Goal: Transaction & Acquisition: Purchase product/service

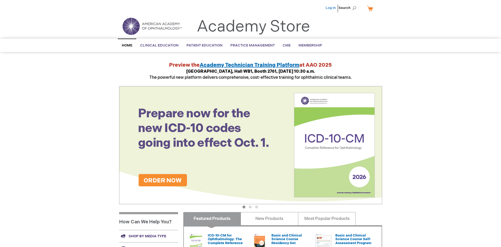
click at [331, 8] on link "Log In" at bounding box center [330, 8] width 10 height 4
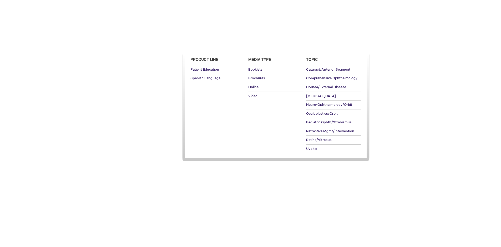
click at [203, 45] on span "Patient Education" at bounding box center [204, 45] width 36 height 4
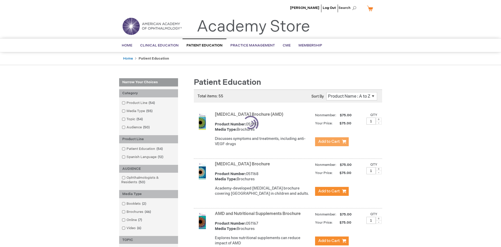
click at [331, 142] on span "Add to Cart" at bounding box center [329, 141] width 22 height 5
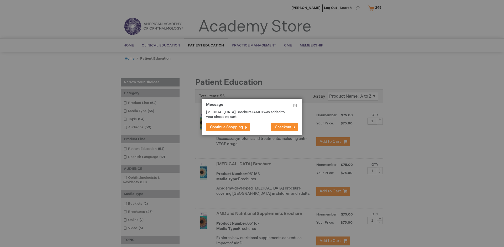
click at [227, 127] on span "Continue Shopping" at bounding box center [226, 127] width 33 height 4
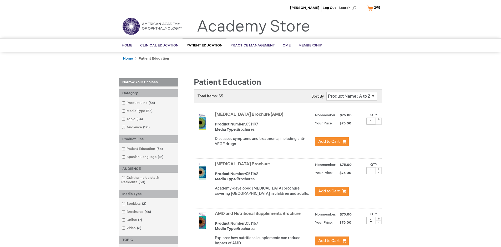
click at [259, 217] on link "AMD and Nutritional Supplements Brochure" at bounding box center [258, 214] width 86 height 5
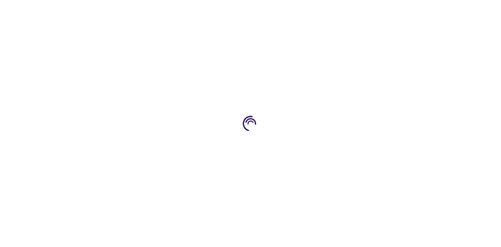
type input "1"
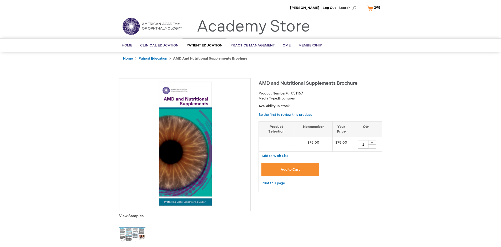
click at [290, 169] on span "Add to Cart" at bounding box center [289, 170] width 19 height 4
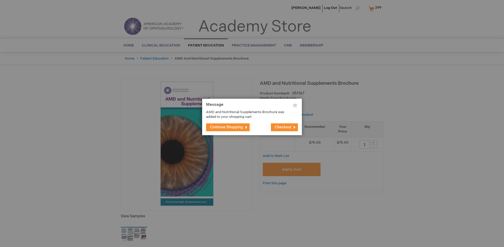
click at [227, 127] on span "Continue Shopping" at bounding box center [226, 127] width 33 height 4
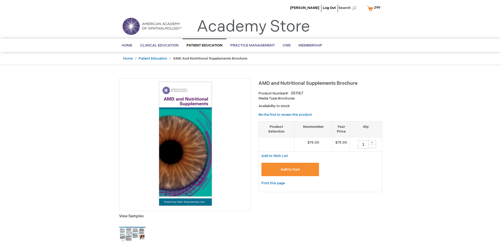
click at [374, 8] on span "299" at bounding box center [377, 8] width 6 height 4
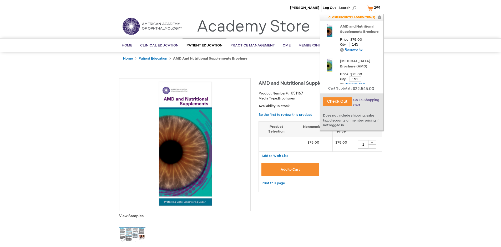
click at [365, 100] on span "Go To Shopping Cart" at bounding box center [366, 102] width 26 height 9
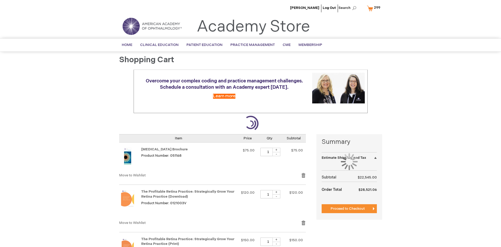
select select "US"
select select "41"
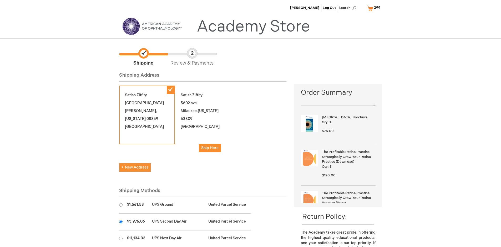
click at [121, 222] on input "radio" at bounding box center [120, 221] width 3 height 3
